Goal: Task Accomplishment & Management: Use online tool/utility

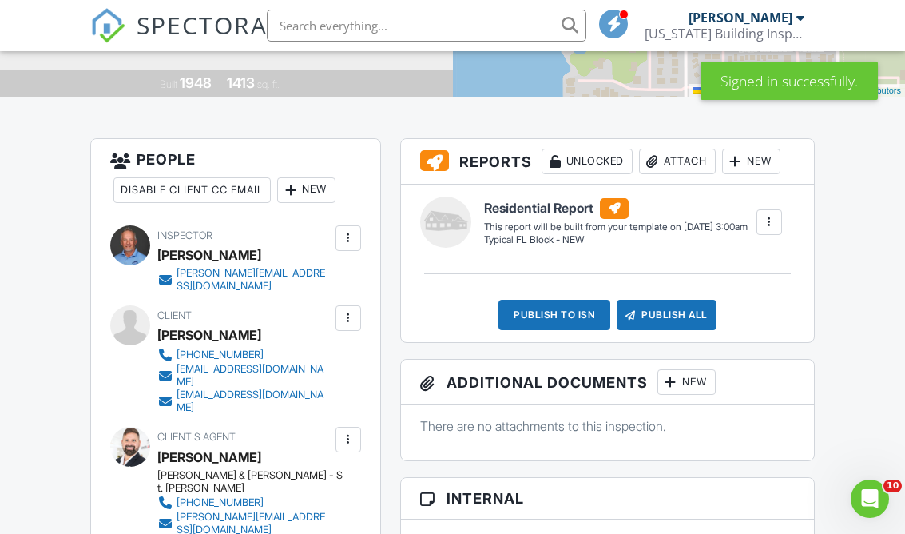
scroll to position [309, 0]
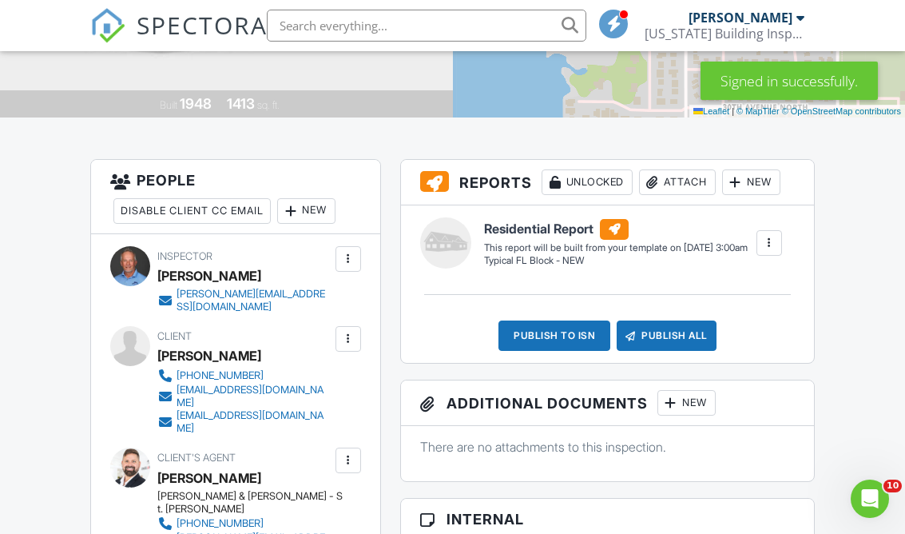
click at [780, 170] on div "New" at bounding box center [751, 182] width 58 height 26
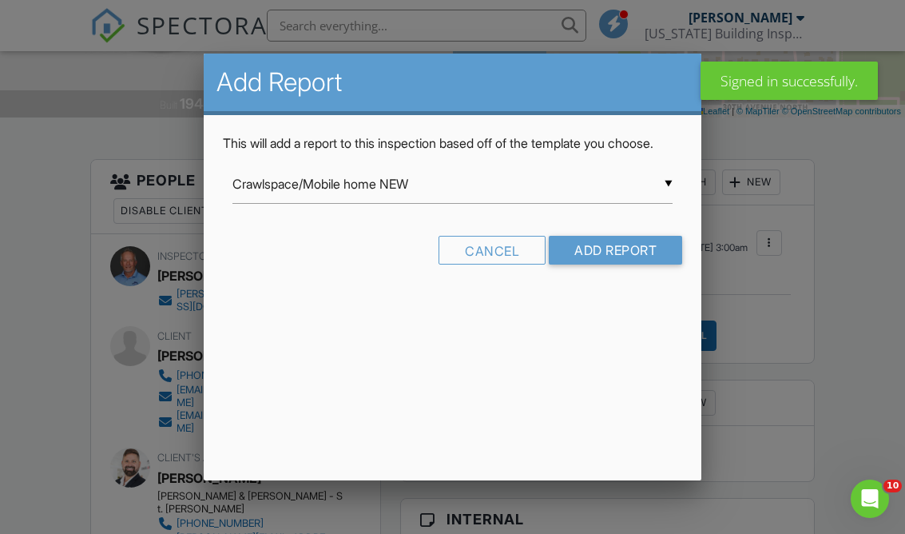
click at [657, 198] on input "Crawlspace/Mobile home NEW" at bounding box center [452, 184] width 440 height 39
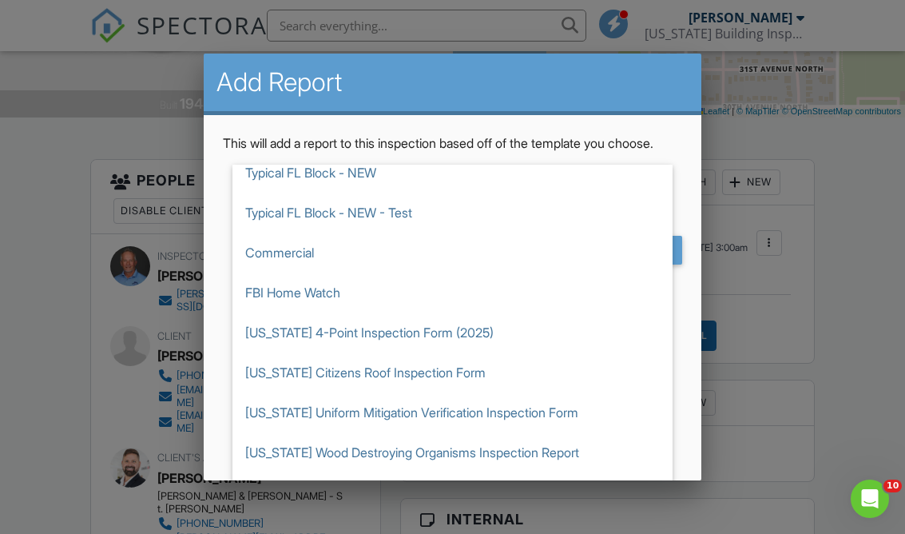
click at [503, 352] on span "[US_STATE] 4-Point Inspection Form (2025)" at bounding box center [452, 332] width 440 height 40
type input "[US_STATE] 4-Point Inspection Form (2025)"
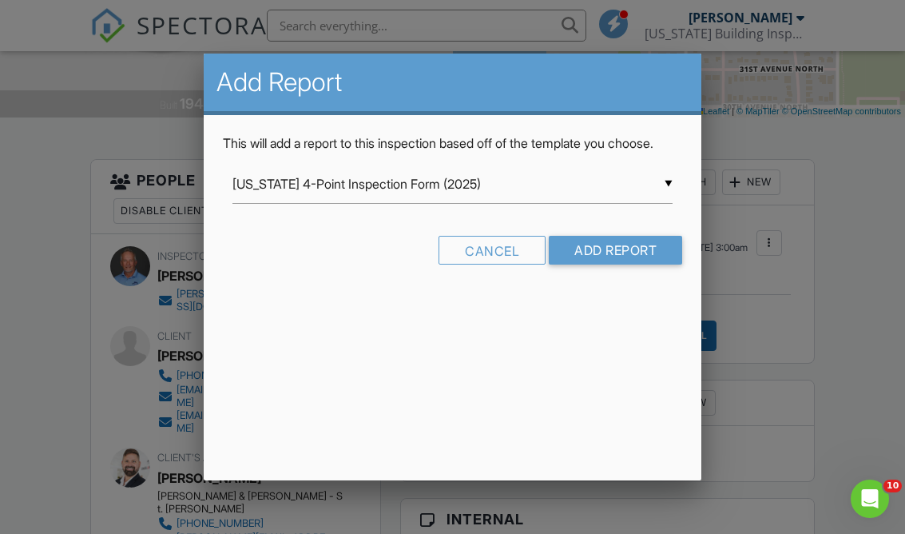
click at [650, 264] on input "Add Report" at bounding box center [615, 250] width 133 height 29
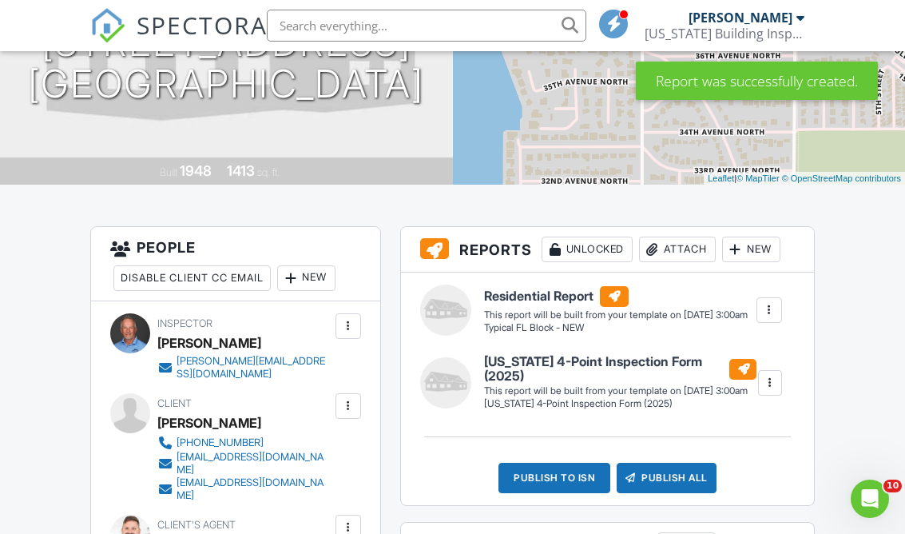
click at [763, 255] on div "New" at bounding box center [751, 249] width 58 height 26
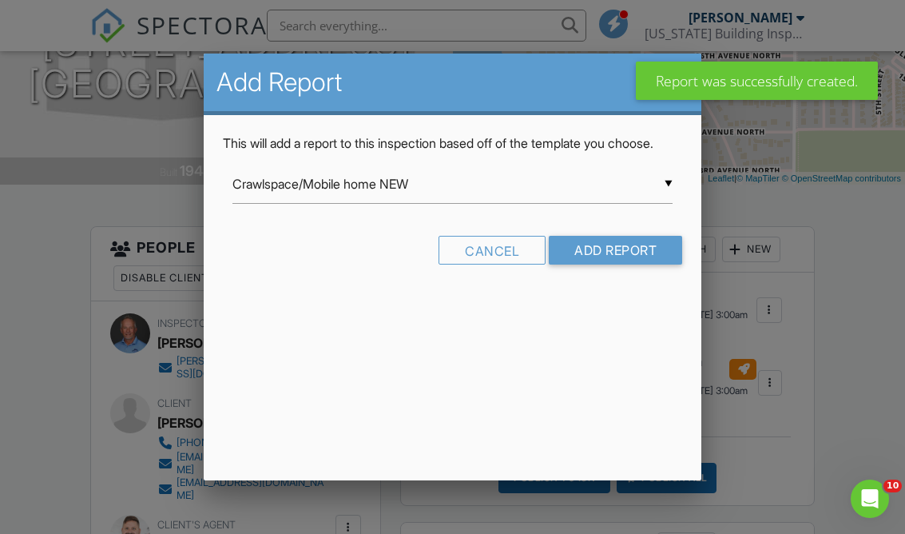
click at [664, 204] on input "Crawlspace/Mobile home NEW" at bounding box center [452, 184] width 440 height 39
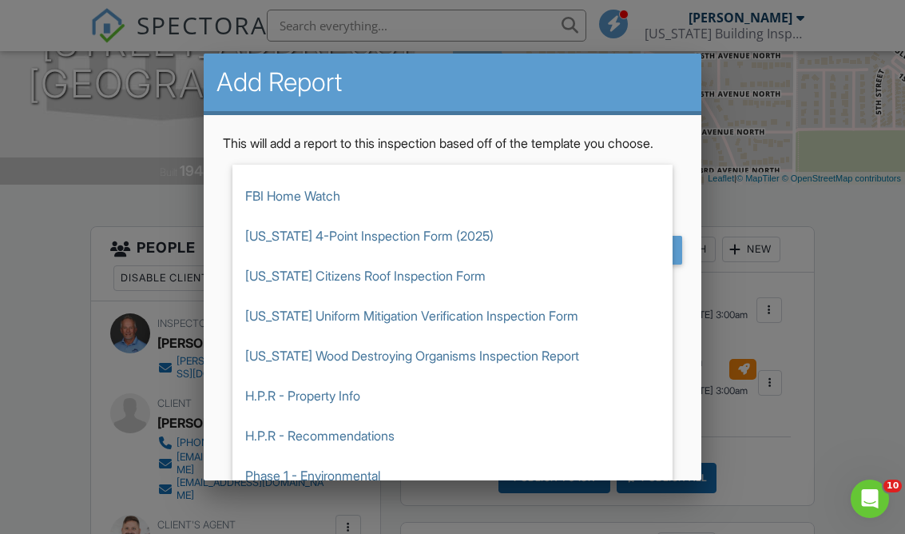
click at [553, 375] on span "[US_STATE] Wood Destroying Organisms Inspection Report" at bounding box center [452, 356] width 440 height 40
type input "[US_STATE] Wood Destroying Organisms Inspection Report"
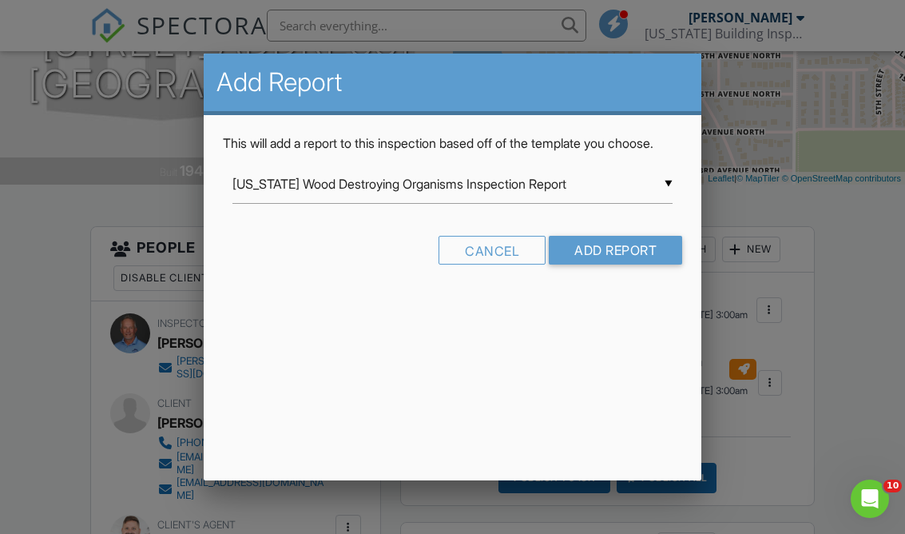
click at [649, 264] on input "Add Report" at bounding box center [615, 250] width 133 height 29
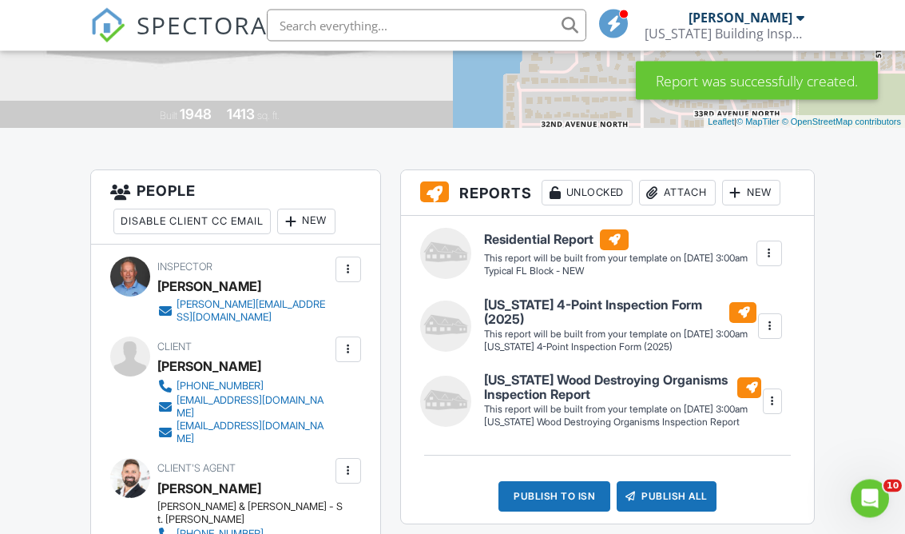
scroll to position [300, 0]
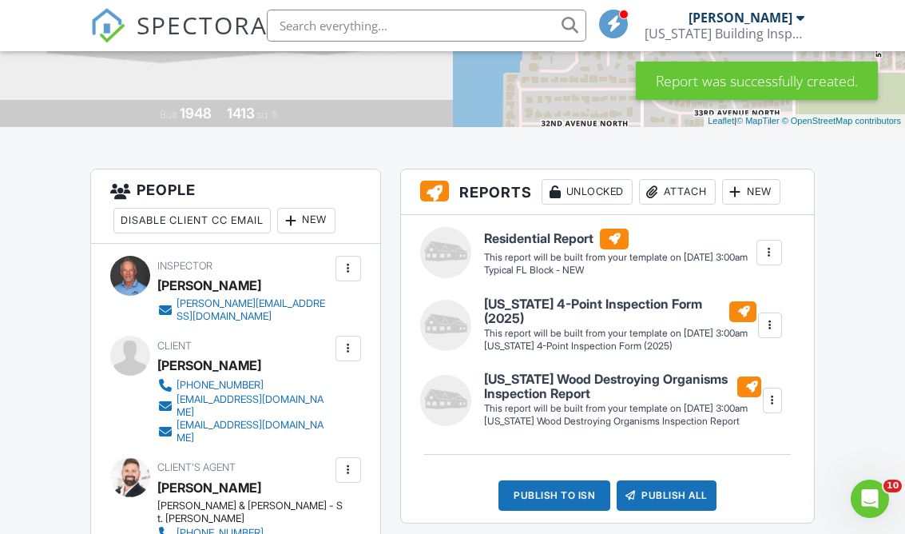
click at [765, 256] on div at bounding box center [769, 252] width 16 height 16
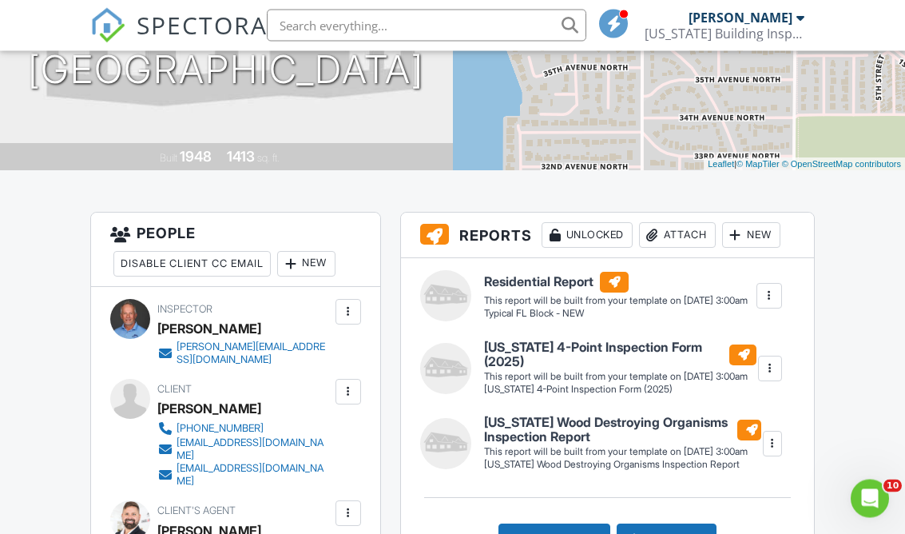
scroll to position [0, 0]
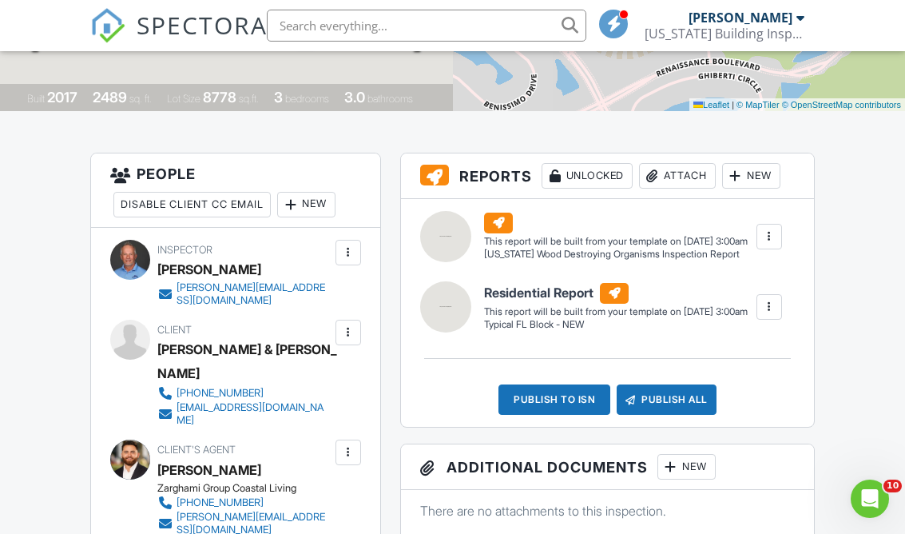
scroll to position [316, 0]
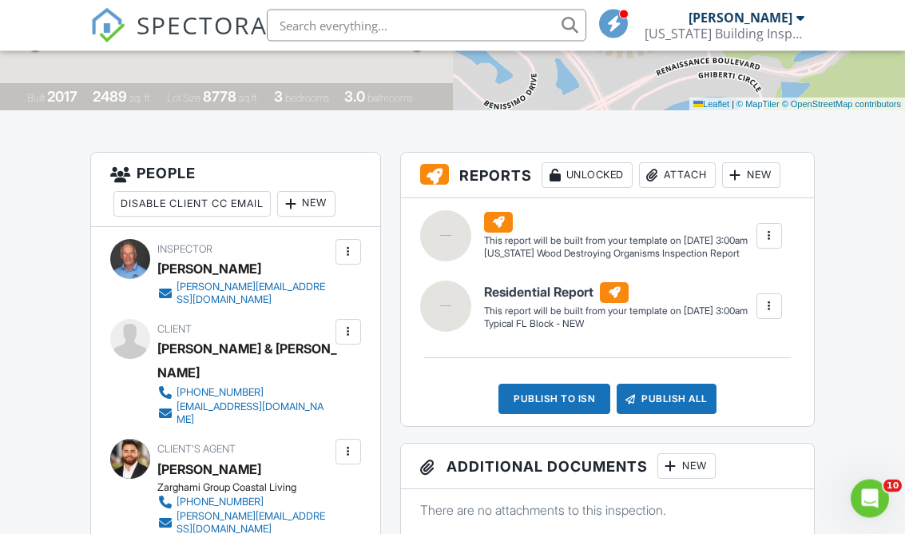
click at [764, 175] on div "New" at bounding box center [751, 176] width 58 height 26
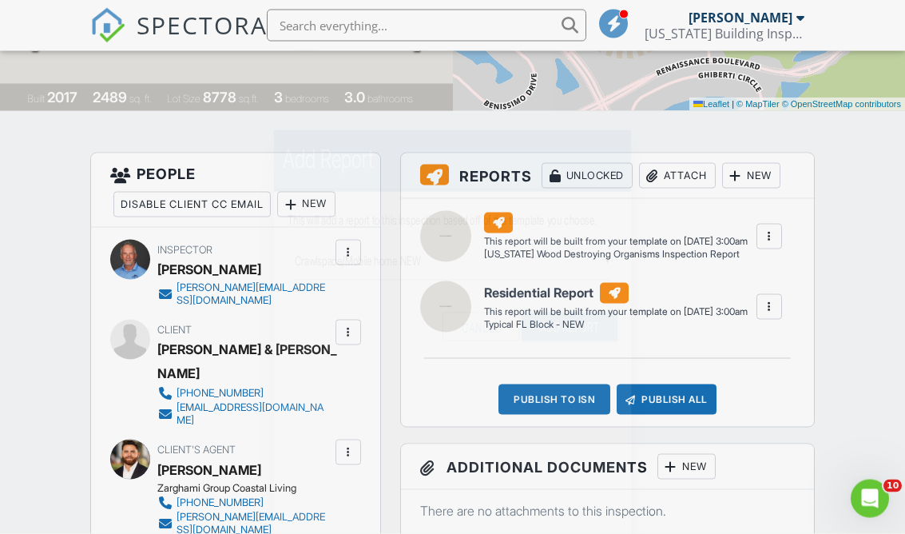
scroll to position [316, 0]
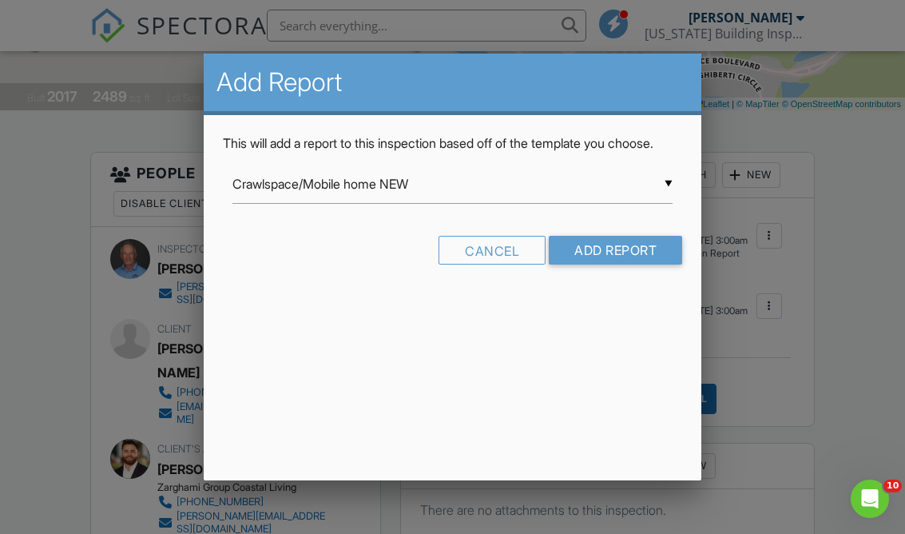
click at [655, 204] on input "Crawlspace/Mobile home NEW" at bounding box center [452, 184] width 440 height 39
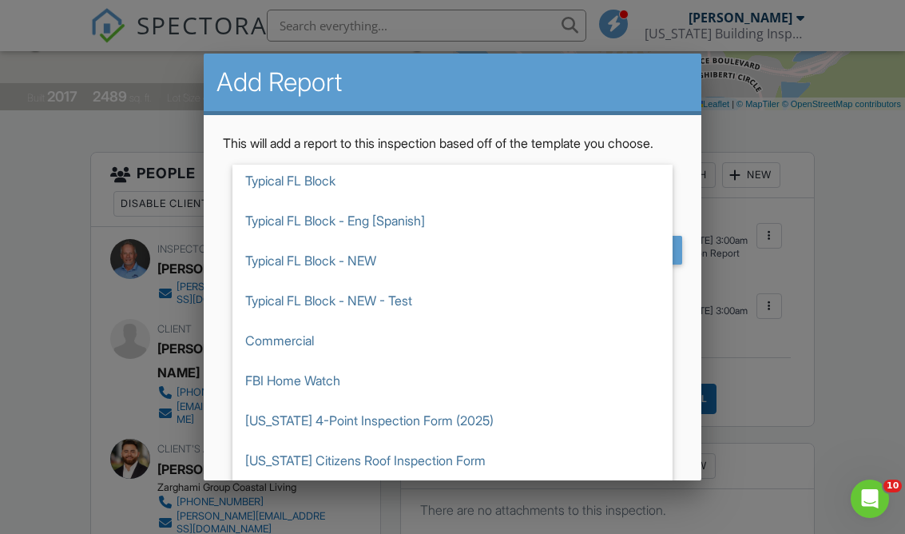
click at [558, 436] on span "[US_STATE] 4-Point Inspection Form (2025)" at bounding box center [452, 420] width 440 height 40
type input "[US_STATE] 4-Point Inspection Form (2025)"
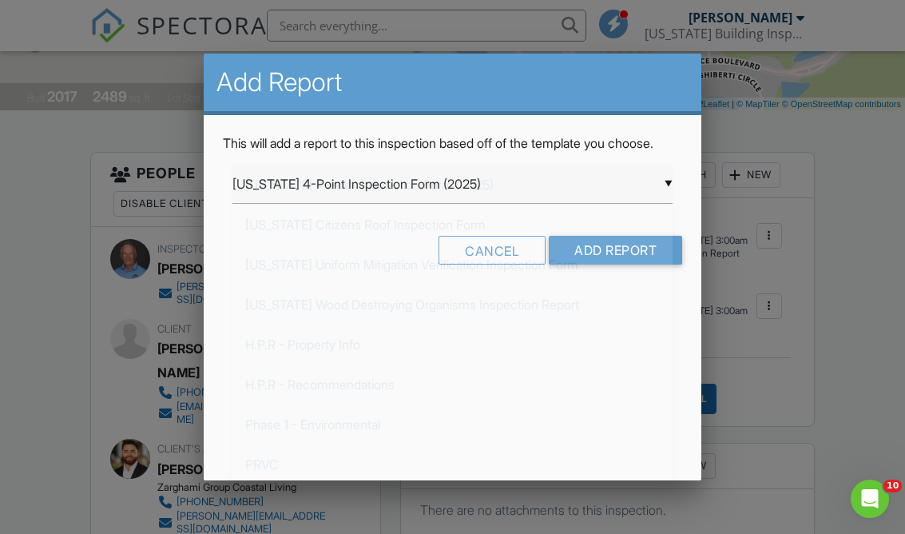
scroll to position [0, 0]
click at [655, 264] on input "Add Report" at bounding box center [615, 250] width 133 height 29
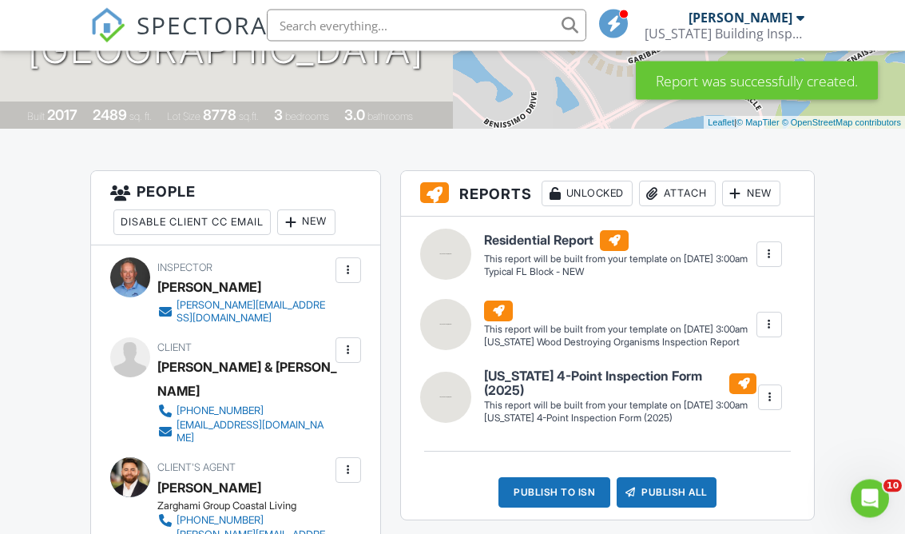
scroll to position [298, 0]
click at [764, 204] on div "New" at bounding box center [751, 194] width 58 height 26
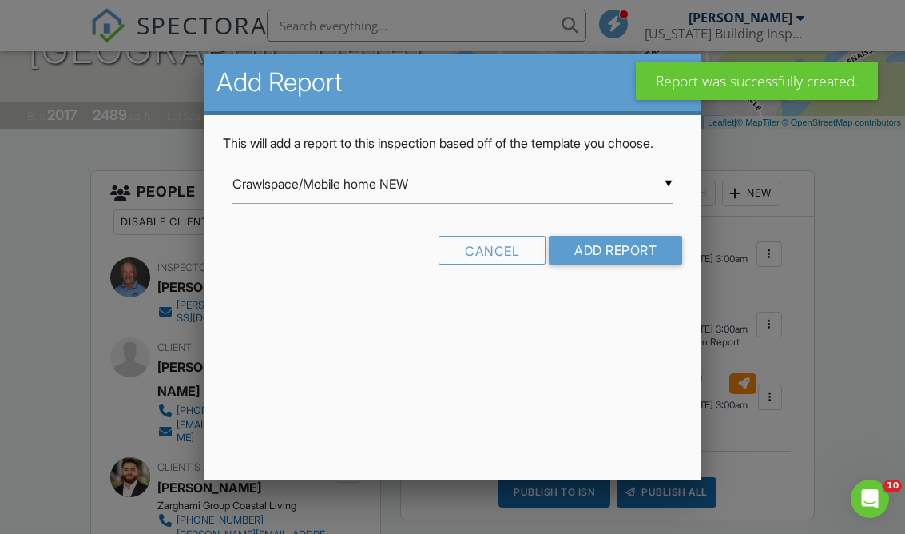
click at [671, 204] on input "Crawlspace/Mobile home NEW" at bounding box center [452, 184] width 440 height 39
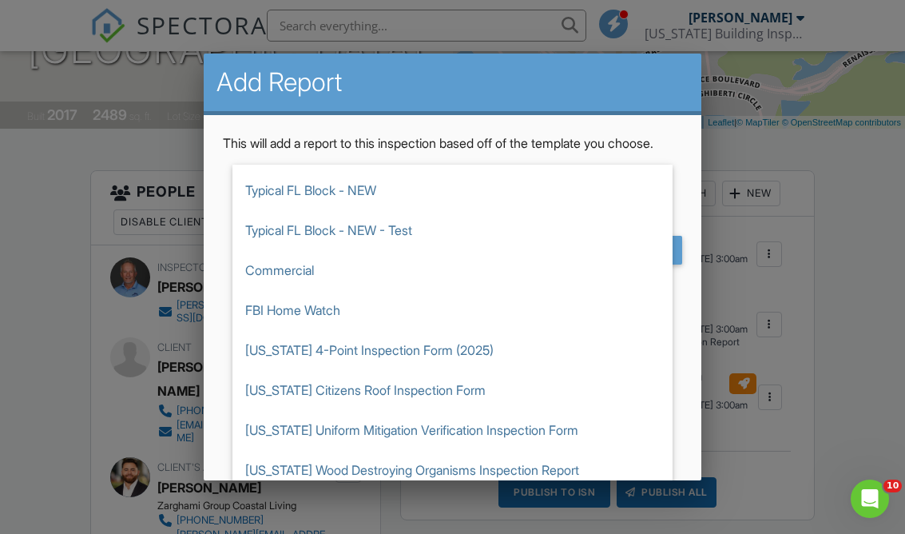
scroll to position [561, 0]
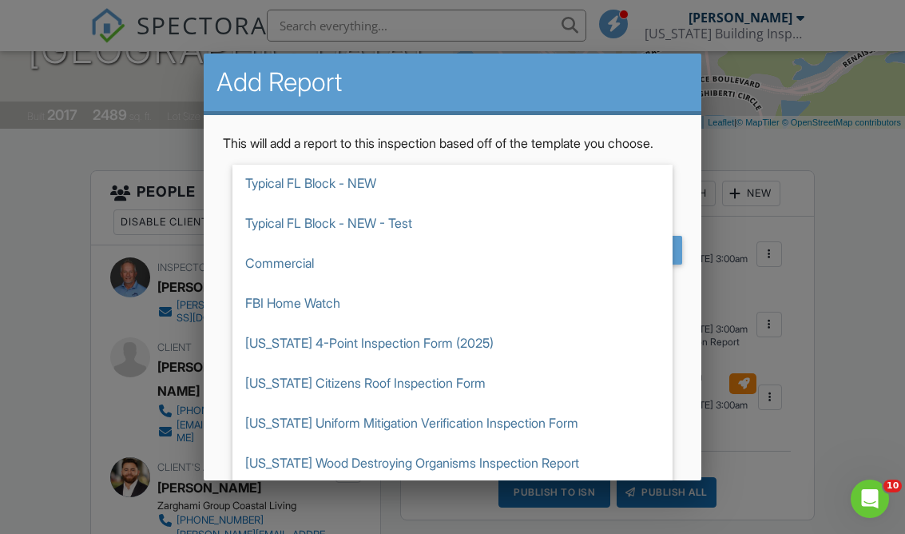
click at [259, 443] on span "[US_STATE] Uniform Mitigation Verification Inspection Form" at bounding box center [452, 423] width 440 height 40
type input "[US_STATE] Uniform Mitigation Verification Inspection Form"
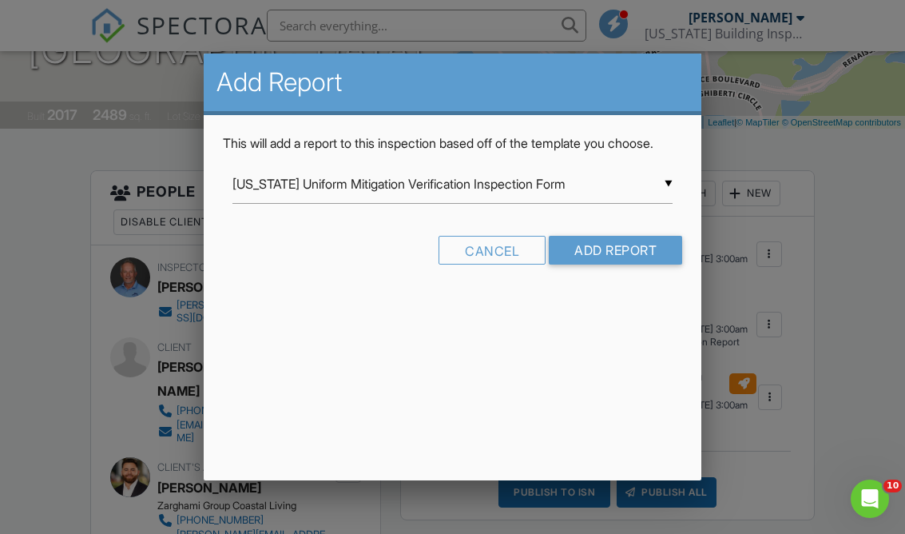
scroll to position [0, 0]
click at [665, 264] on input "Add Report" at bounding box center [615, 250] width 133 height 29
